Goal: Task Accomplishment & Management: Manage account settings

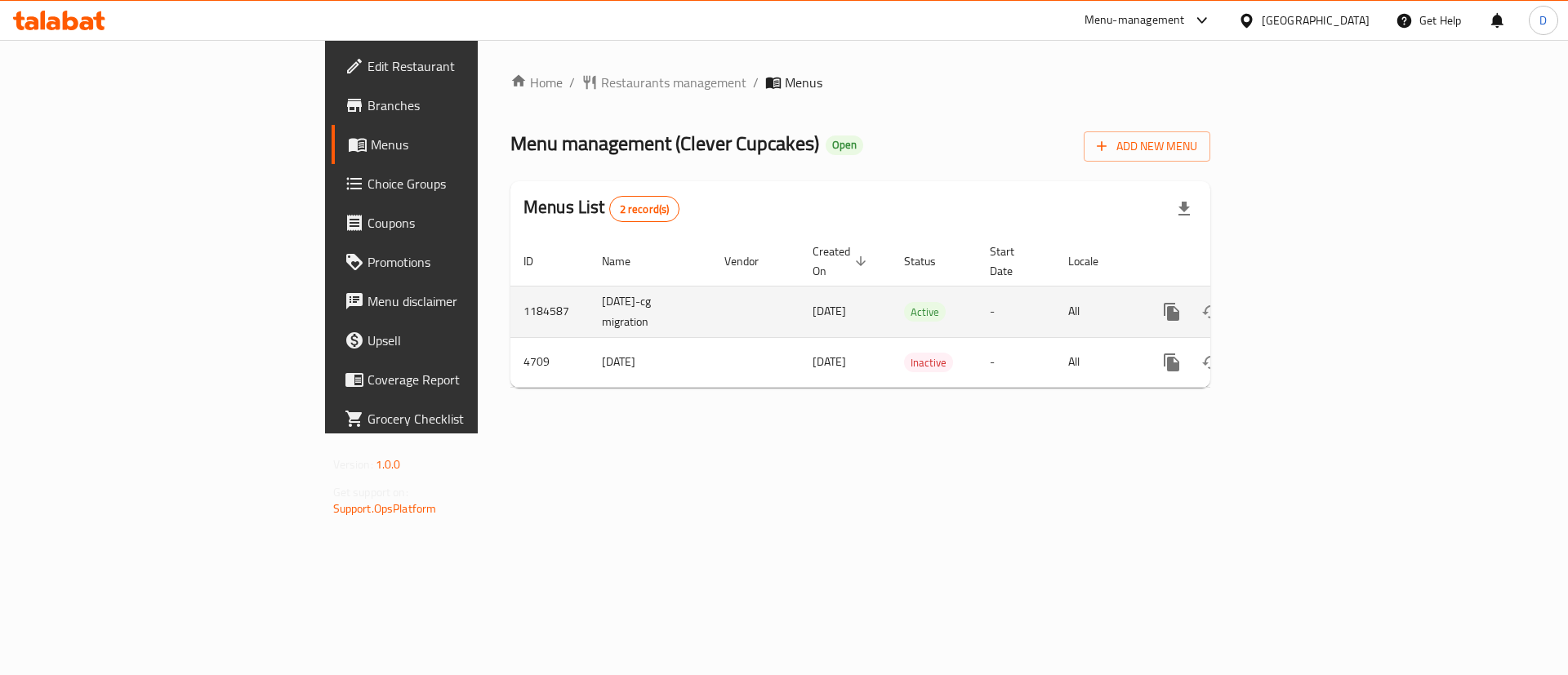
click at [1310, 292] on link "enhanced table" at bounding box center [1289, 312] width 39 height 39
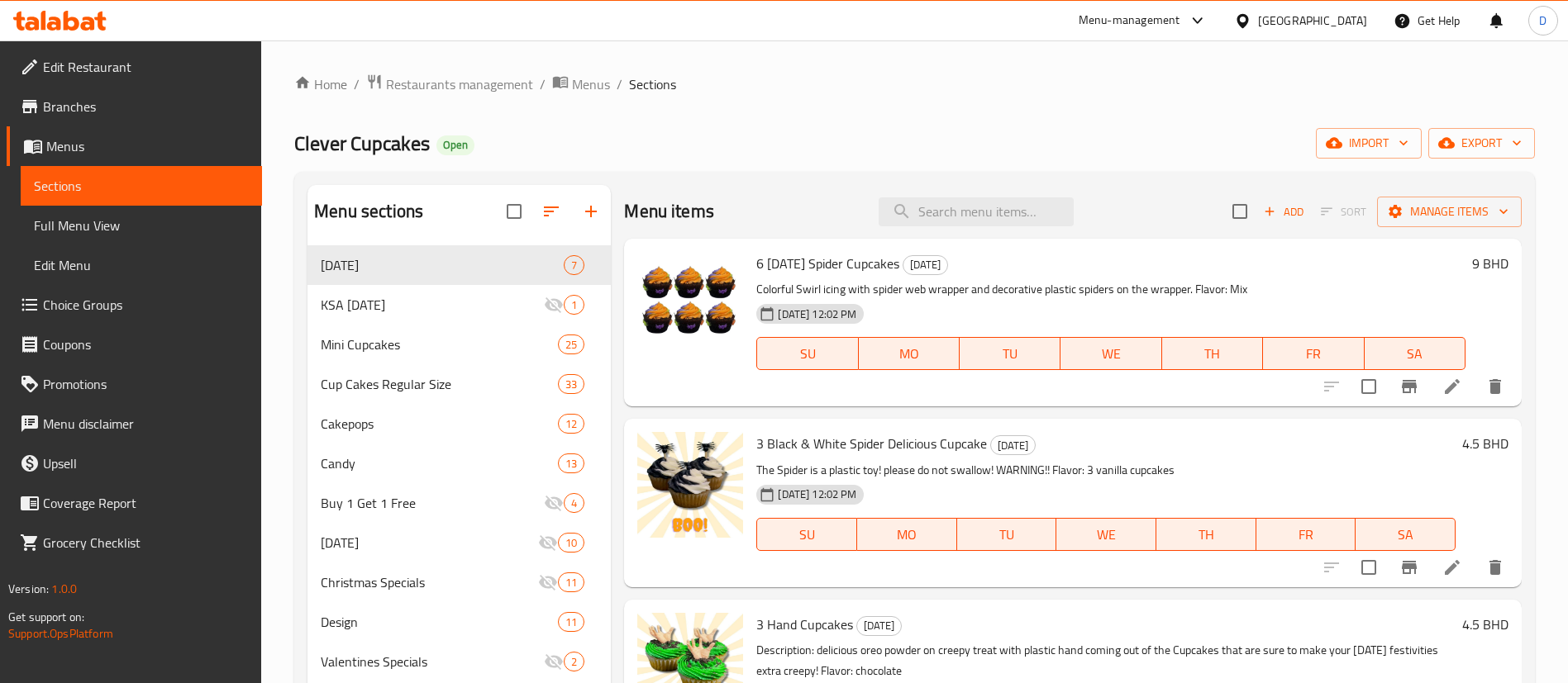
drag, startPoint x: 912, startPoint y: 191, endPoint x: 939, endPoint y: 204, distance: 30.0
click at [912, 191] on div "Menu items Add Sort Manage items" at bounding box center [1073, 212] width 897 height 53
click at [940, 205] on input "search" at bounding box center [976, 211] width 195 height 29
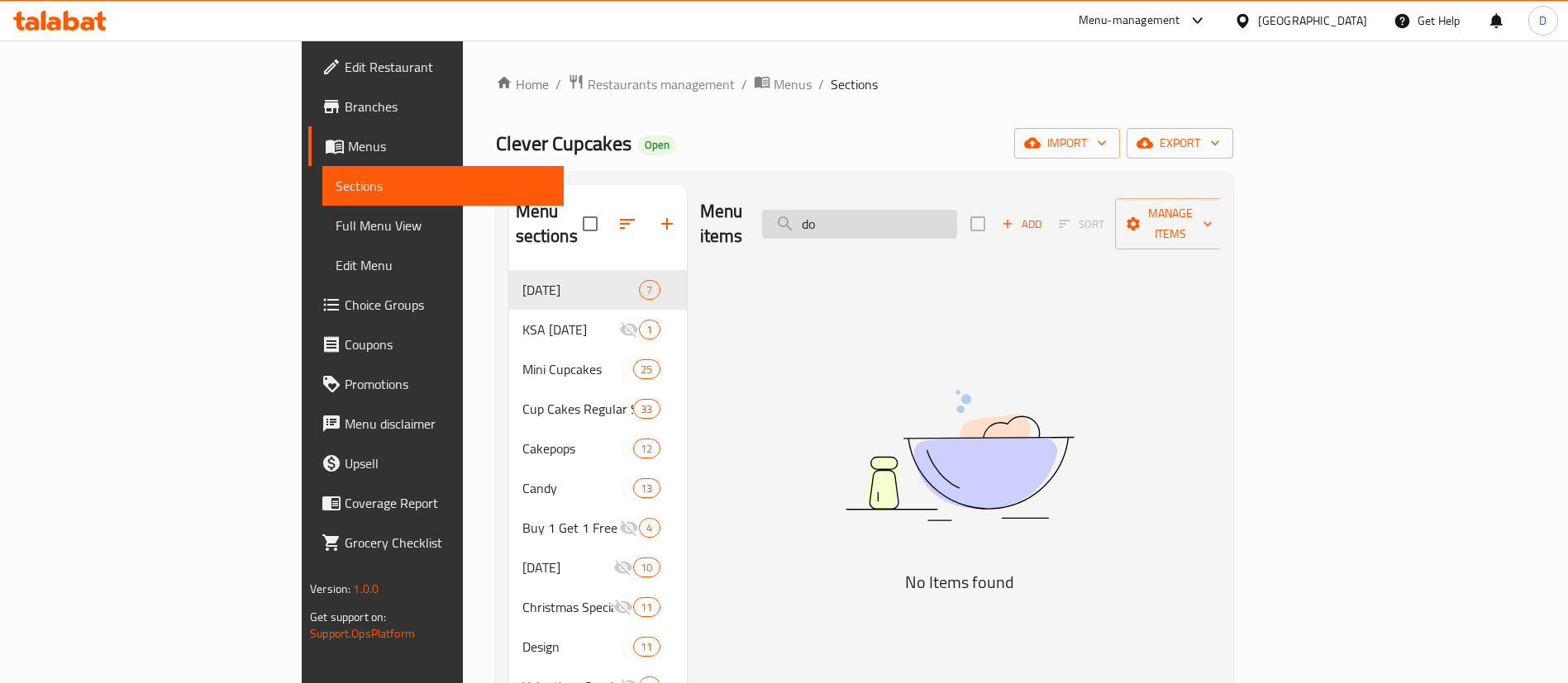
type input "d"
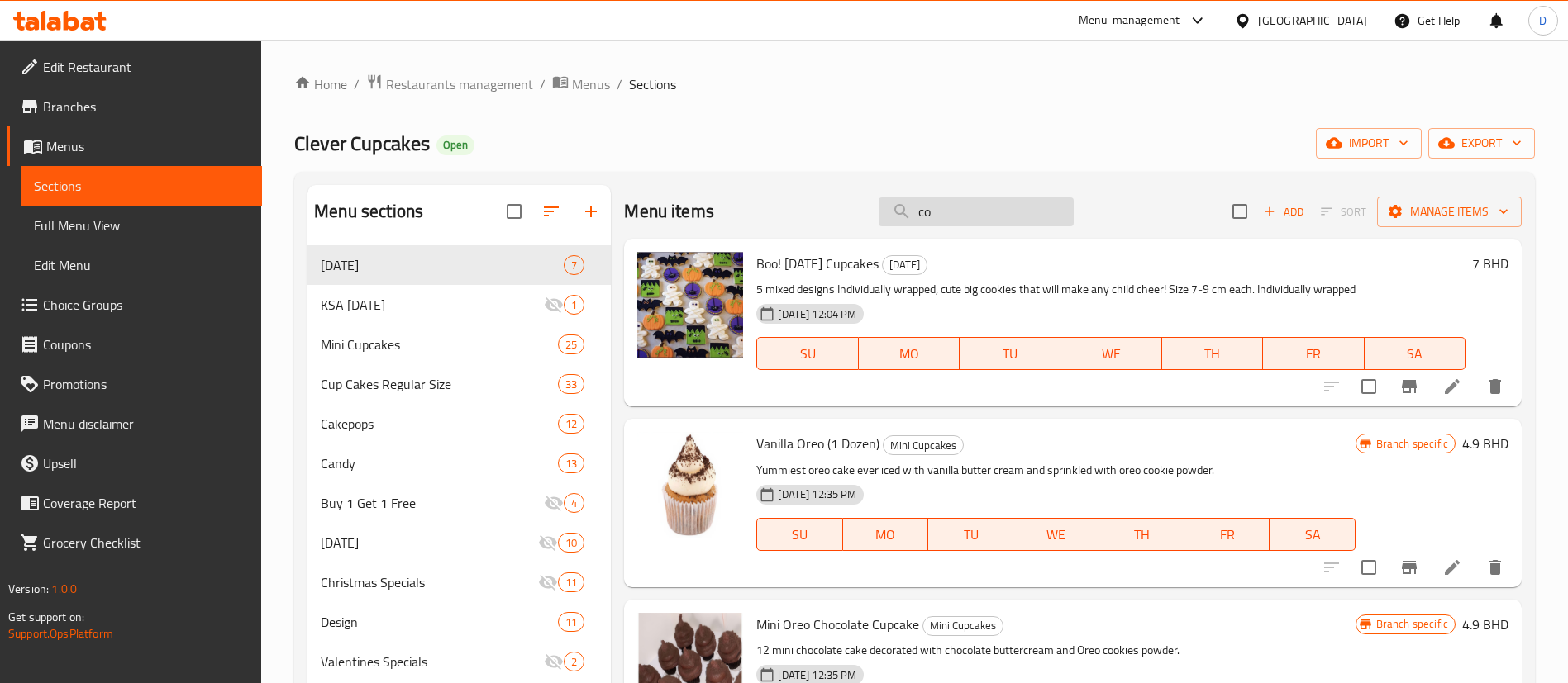
type input "c"
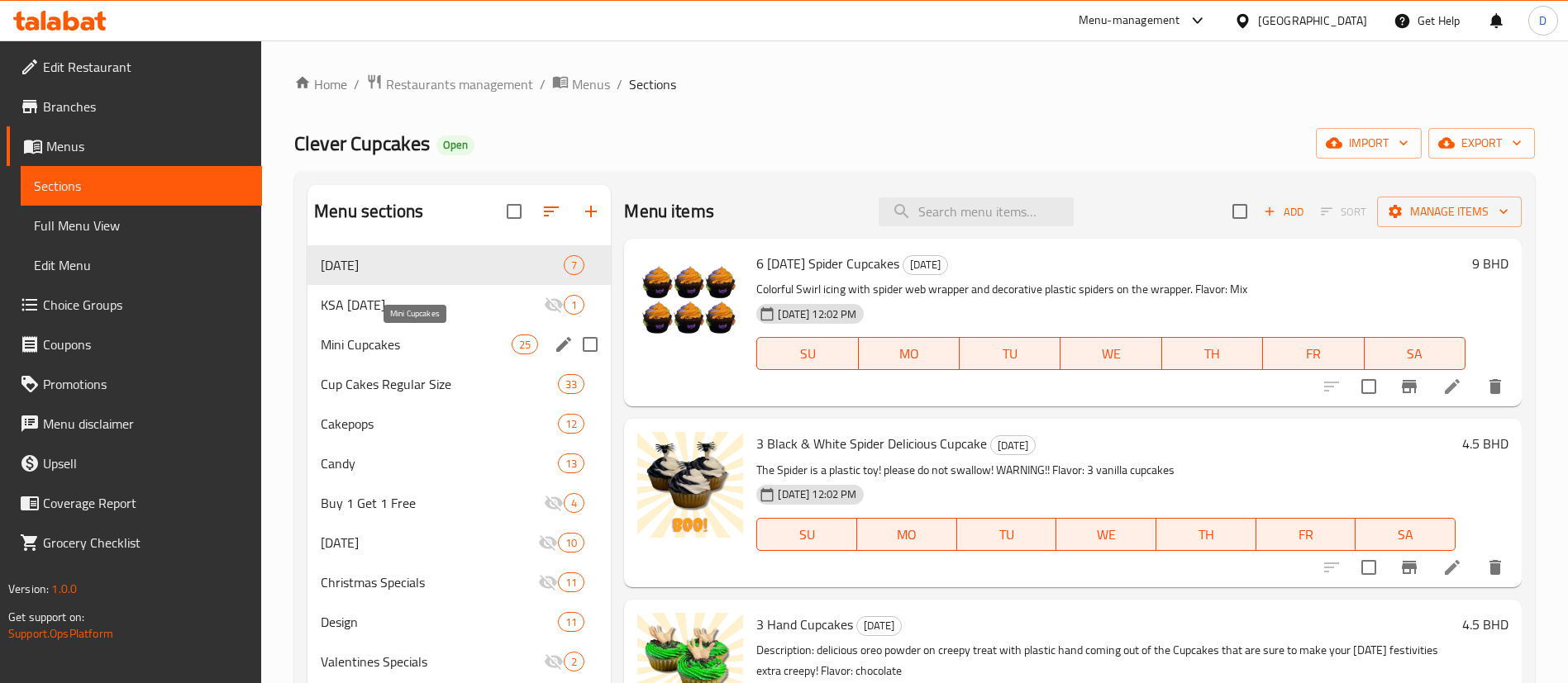
click at [389, 349] on span "Mini Cupcakes" at bounding box center [416, 344] width 191 height 20
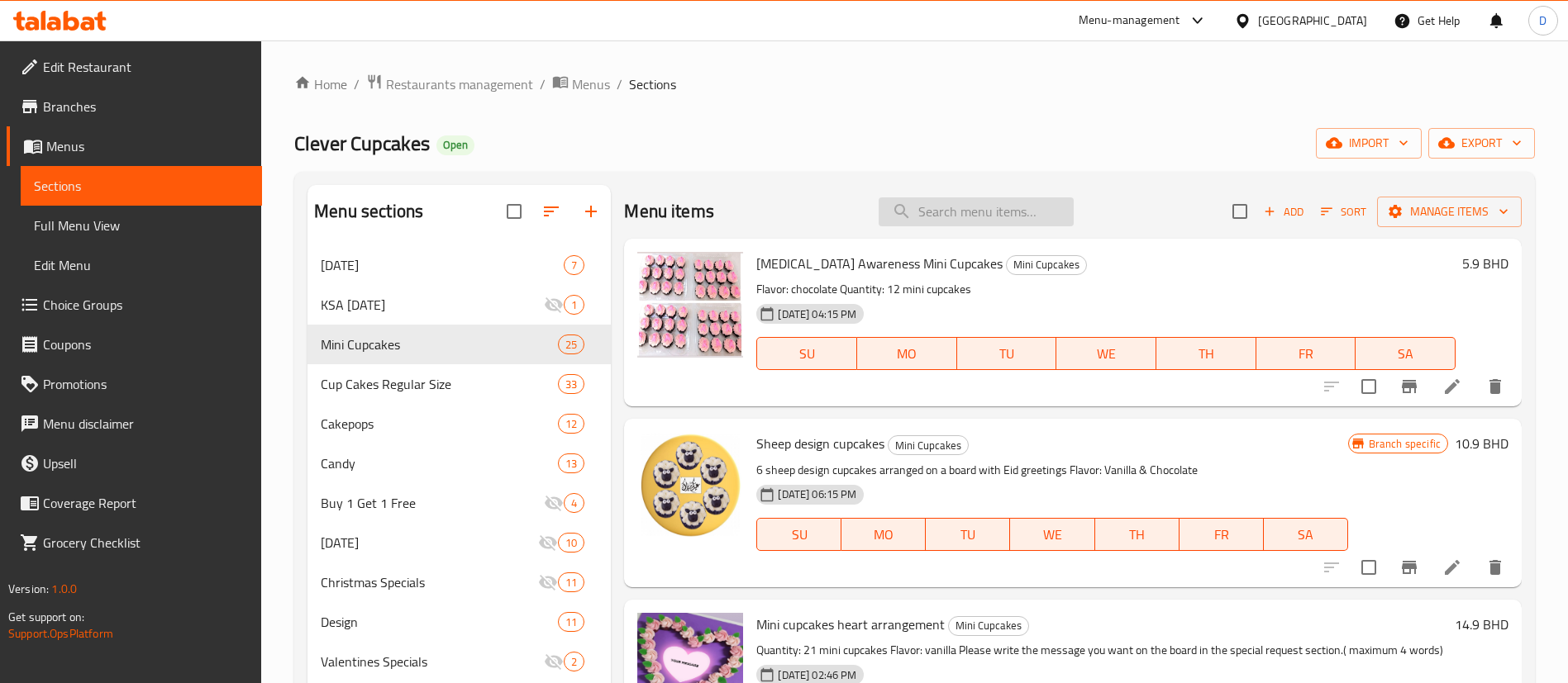
click at [967, 217] on input "search" at bounding box center [976, 211] width 195 height 29
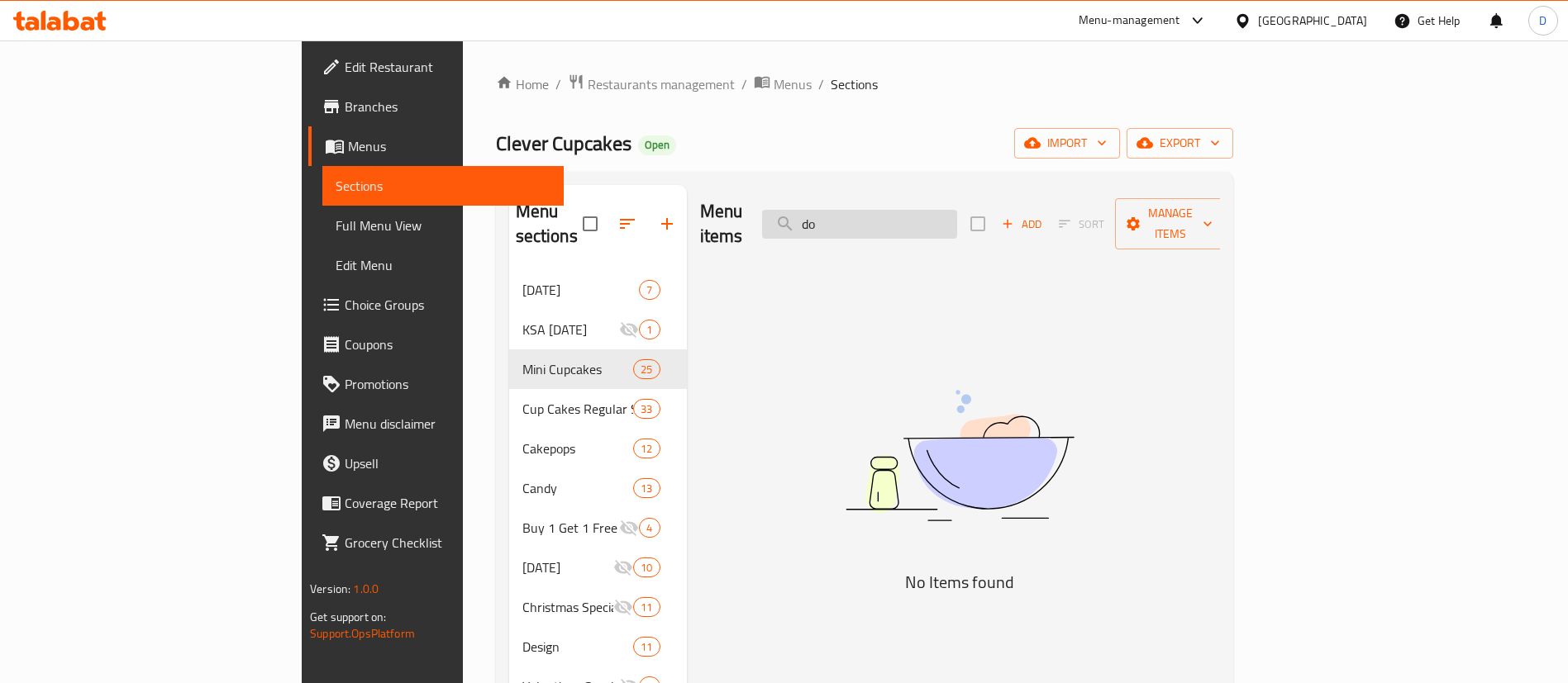
type input "d"
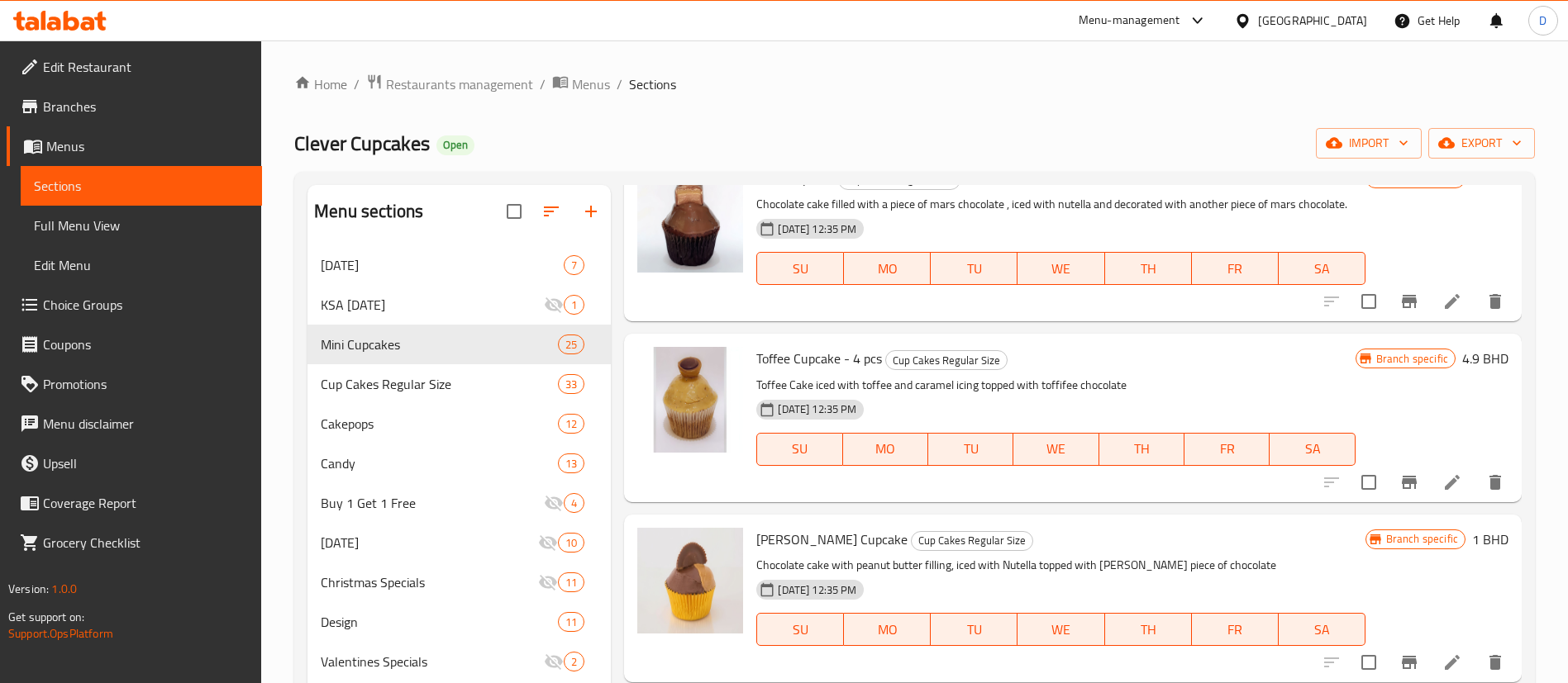
scroll to position [2850, 0]
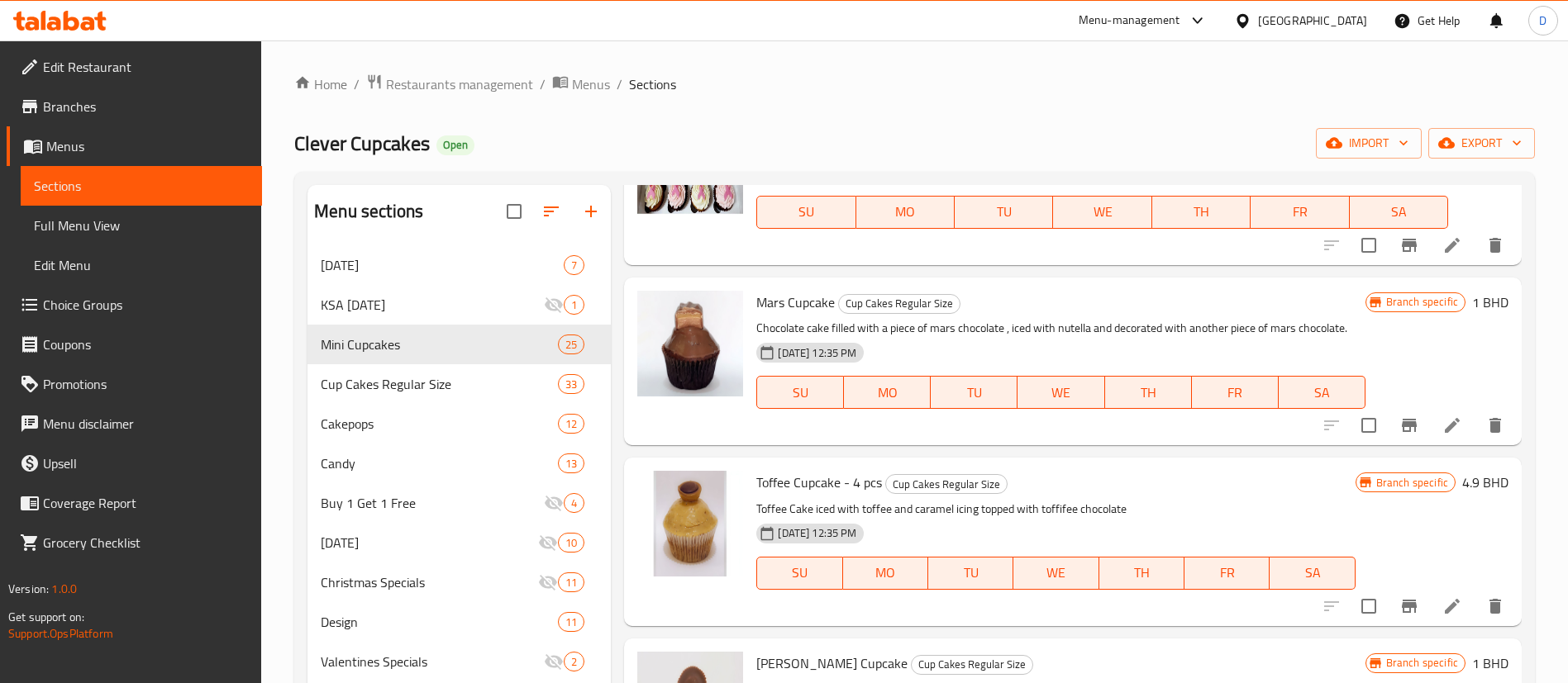
type input "chocol"
click at [1399, 424] on icon "Branch-specific-item" at bounding box center [1409, 426] width 20 height 20
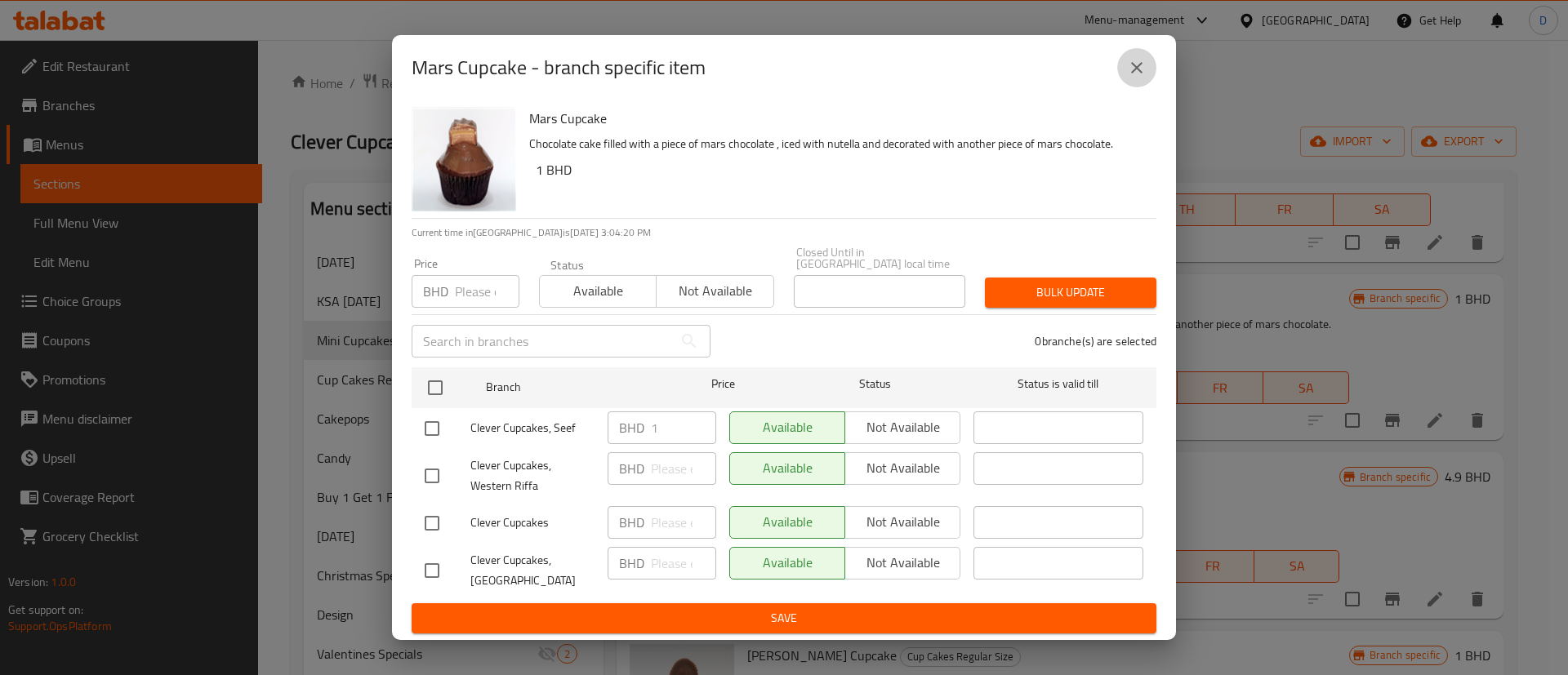
click at [1140, 73] on icon "close" at bounding box center [1137, 68] width 19 height 19
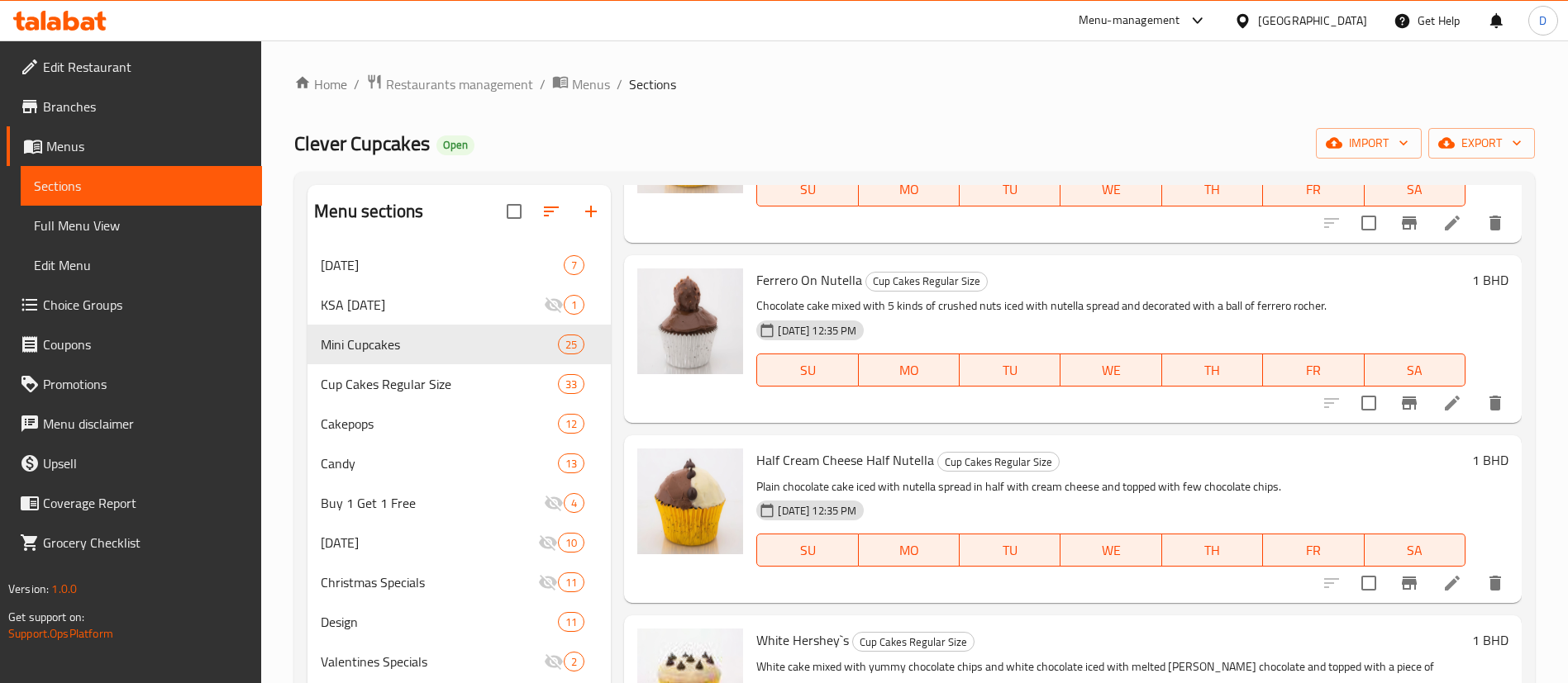
scroll to position [3965, 0]
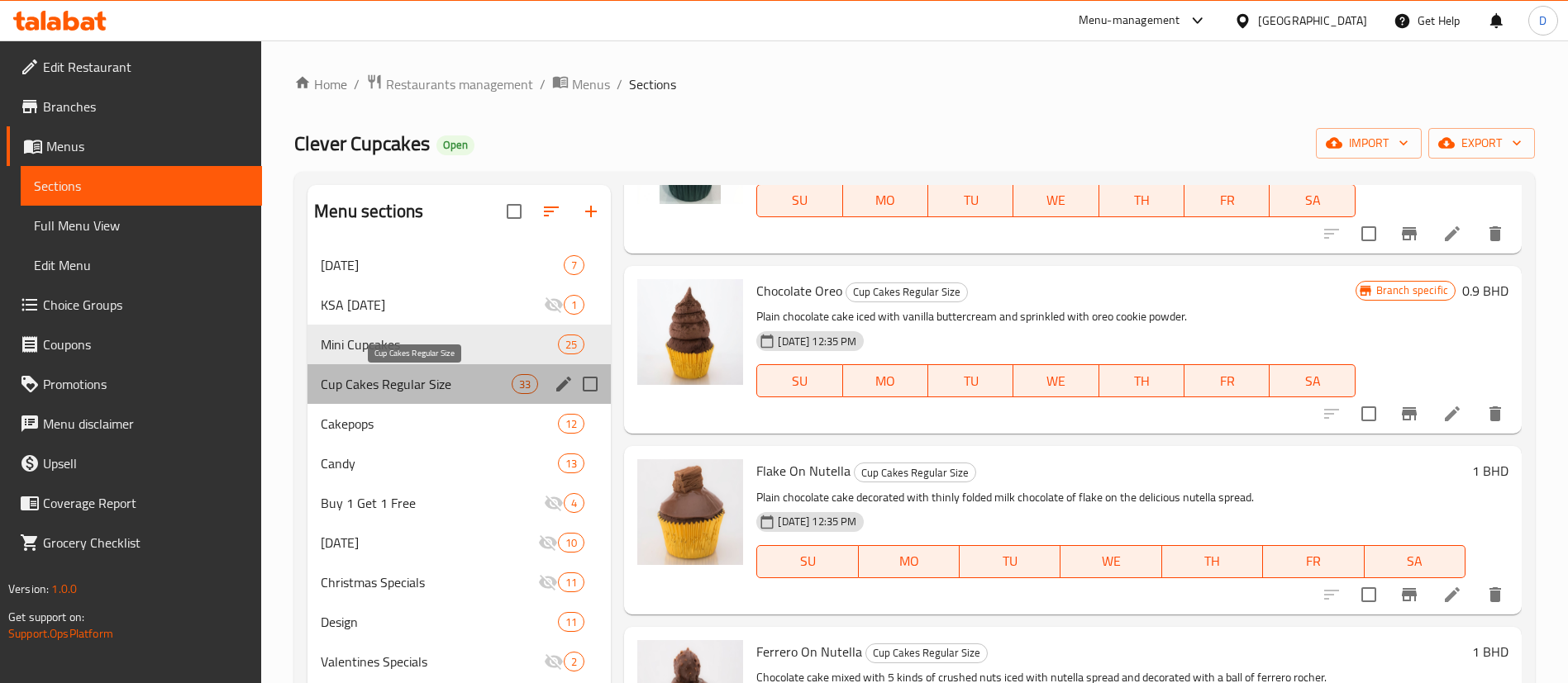
click at [426, 387] on span "Cup Cakes Regular Size" at bounding box center [416, 384] width 191 height 20
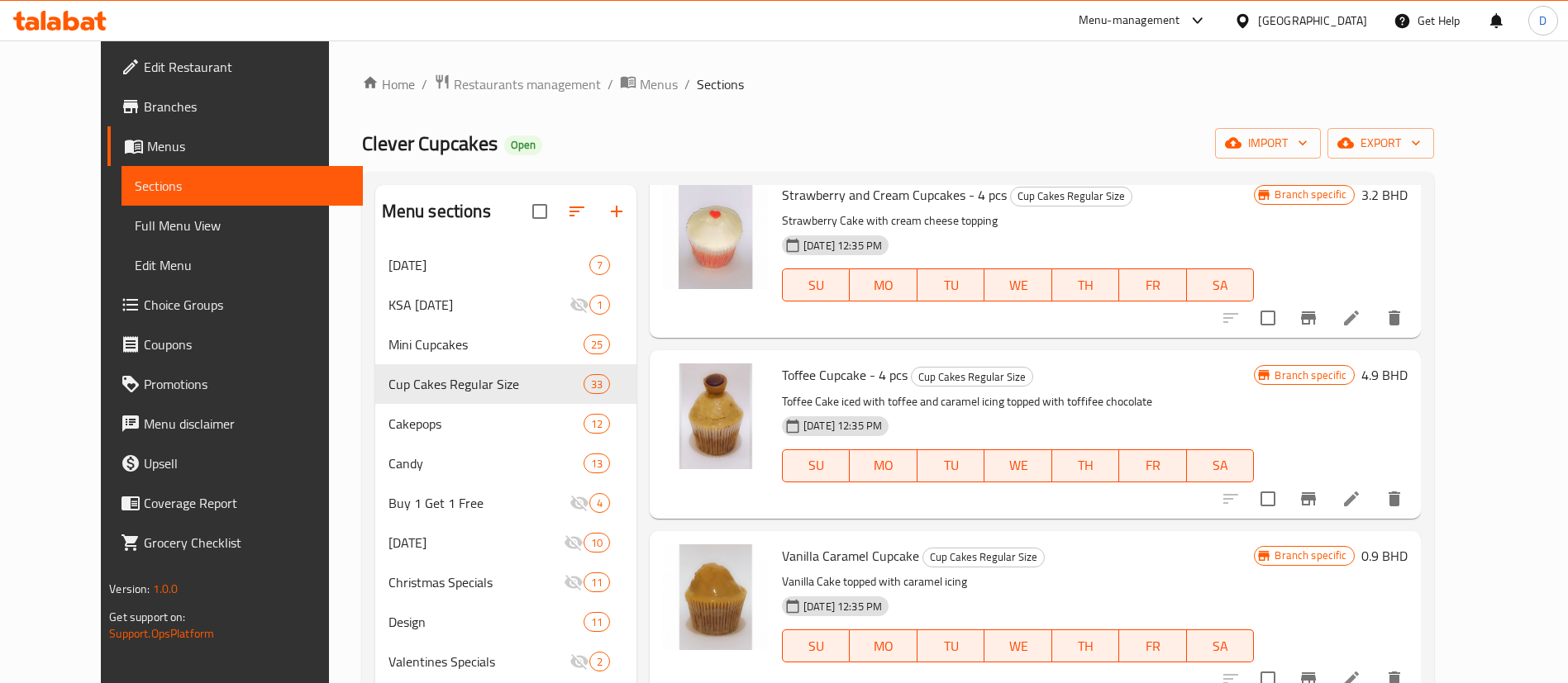
scroll to position [1735, 0]
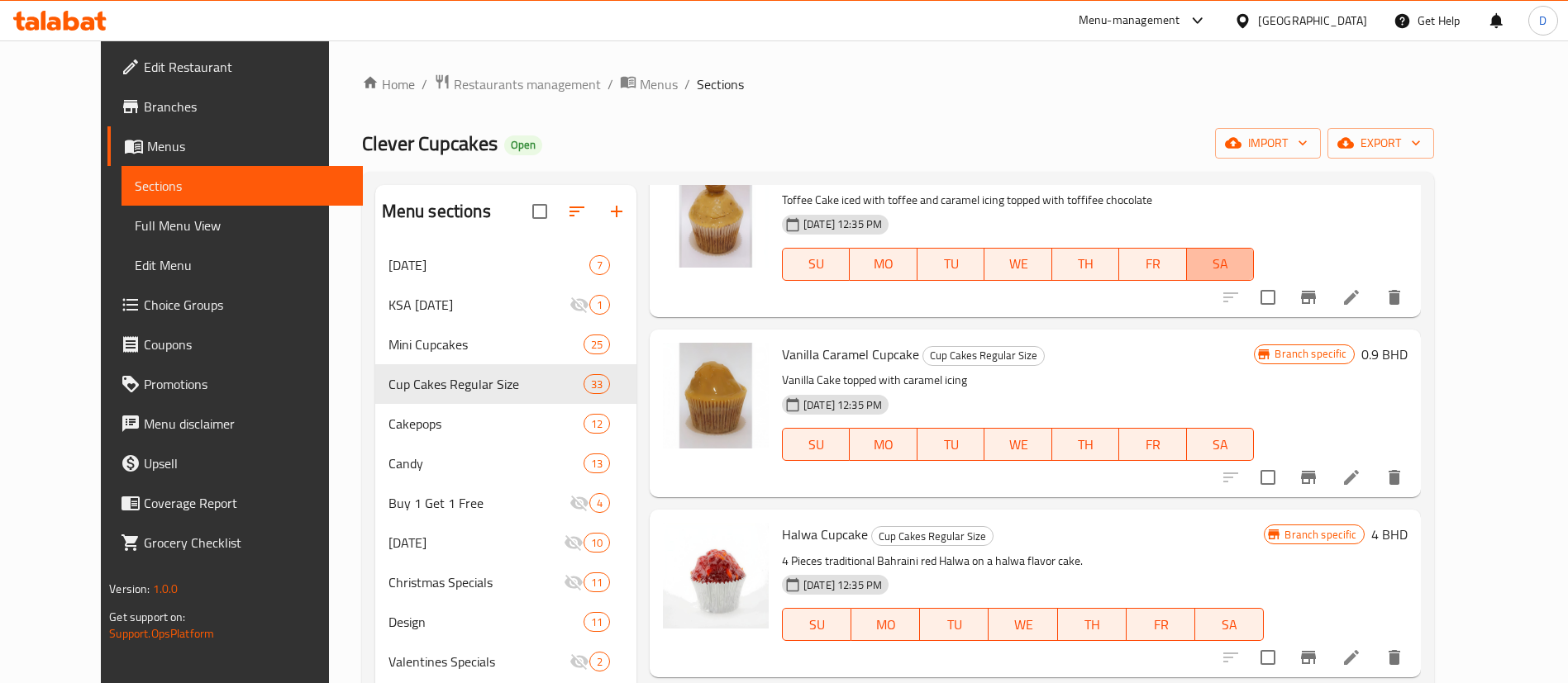
click at [1248, 252] on span "SA" at bounding box center [1220, 264] width 54 height 24
click at [454, 91] on span "Restaurants management" at bounding box center [527, 84] width 147 height 20
